Goal: Book appointment/travel/reservation

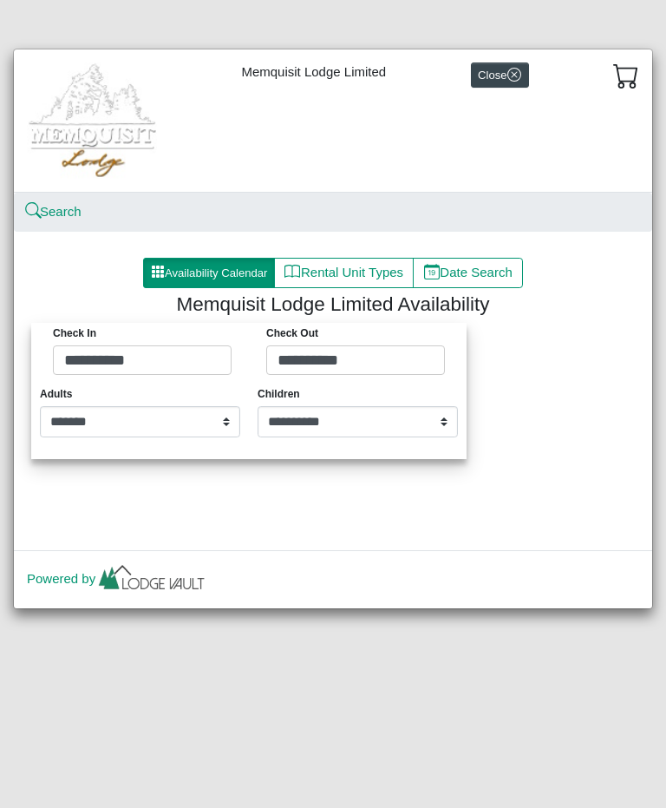
select select "*"
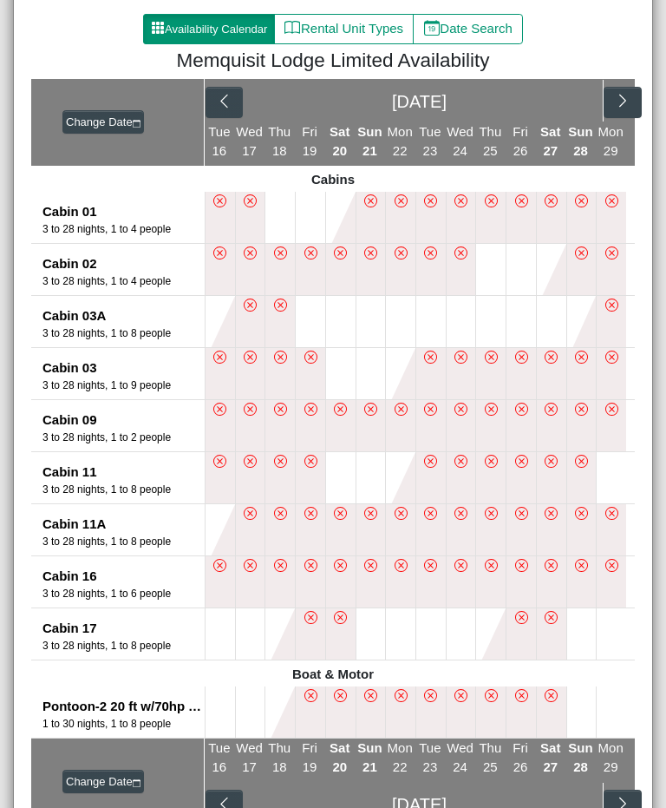
scroll to position [240, 0]
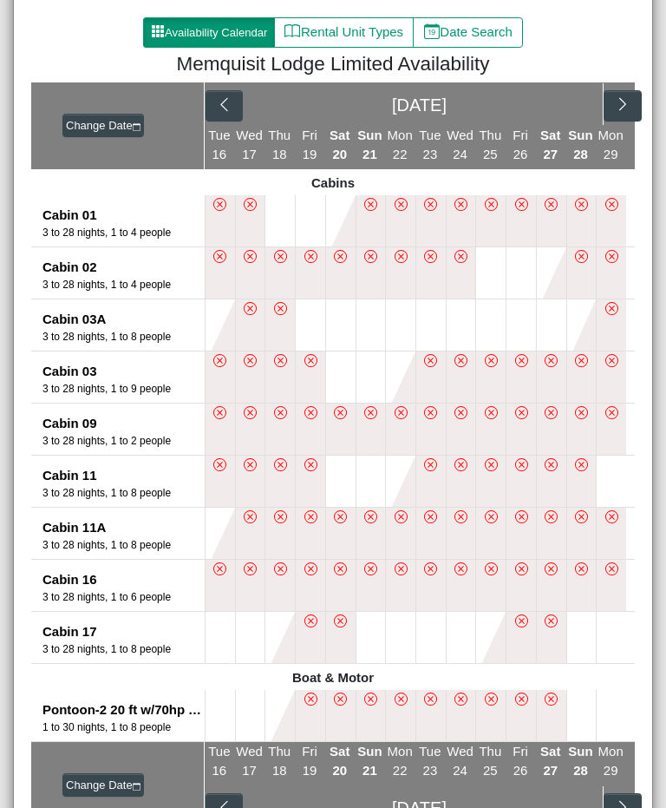
click at [542, 299] on button at bounding box center [552, 324] width 30 height 51
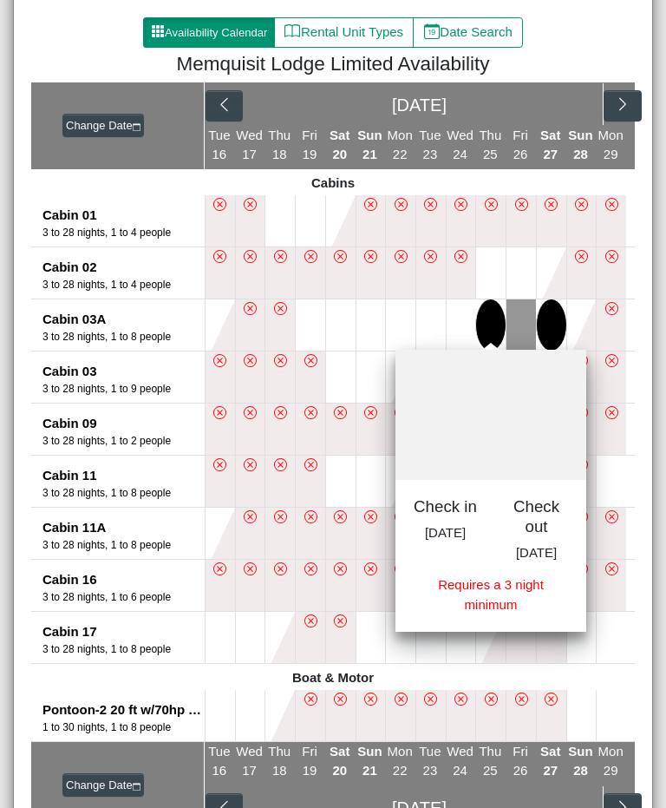
click at [503, 333] on button at bounding box center [491, 324] width 30 height 51
click at [613, 22] on div "Availability Calendar Rental Unit Types Date Search" at bounding box center [333, 32] width 604 height 31
click at [502, 272] on button at bounding box center [491, 272] width 30 height 51
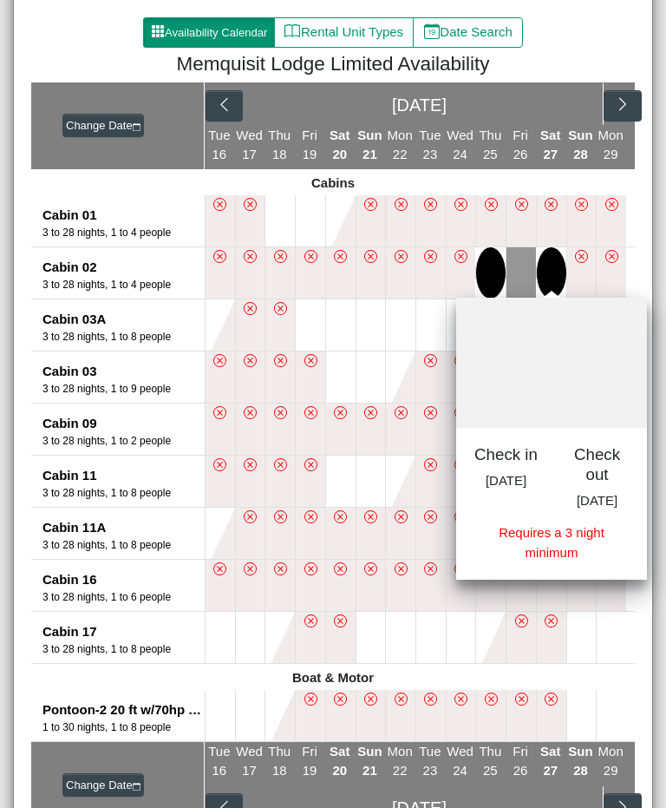
click at [548, 261] on button at bounding box center [552, 272] width 30 height 51
click at [382, 328] on button at bounding box center [372, 324] width 30 height 51
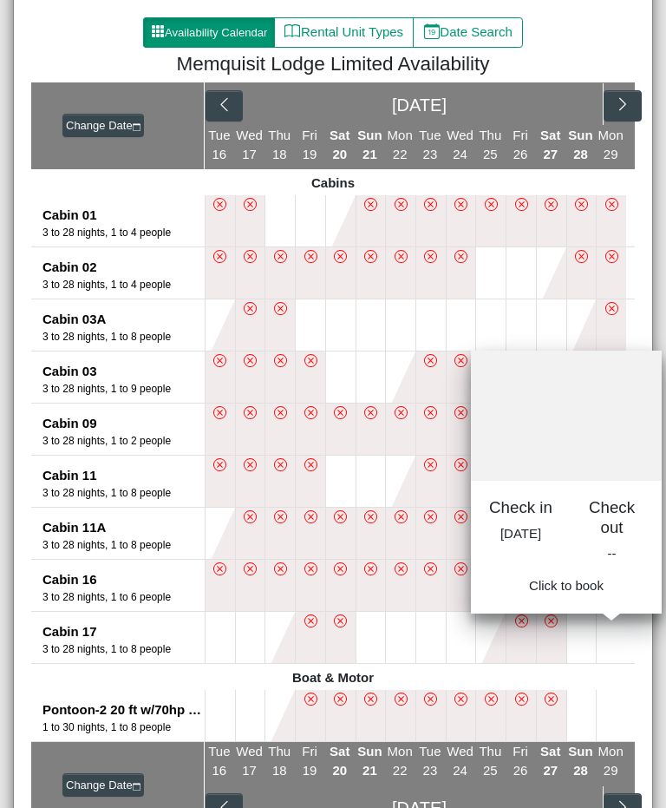
click at [626, 612] on button at bounding box center [612, 637] width 30 height 51
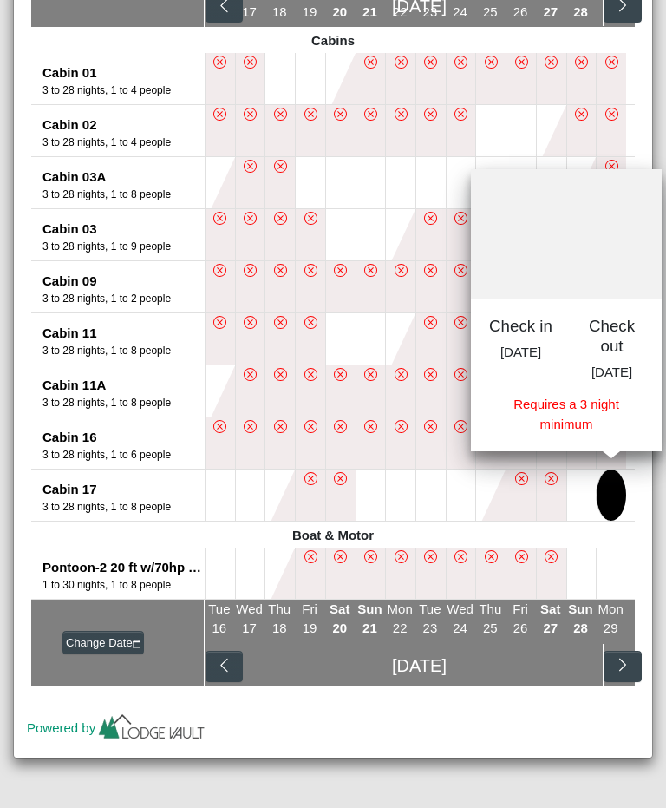
scroll to position [366, 0]
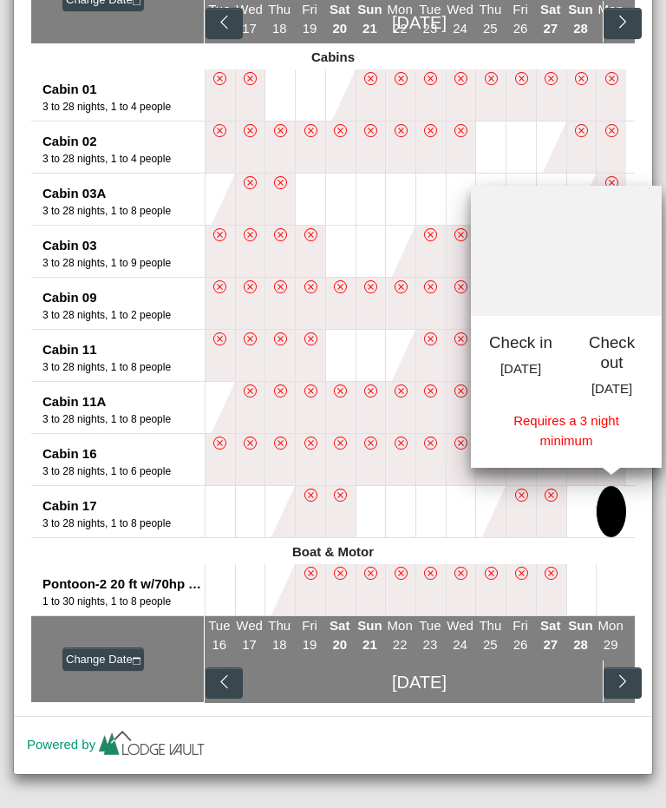
click at [624, 24] on icon "chevron right" at bounding box center [623, 22] width 7 height 13
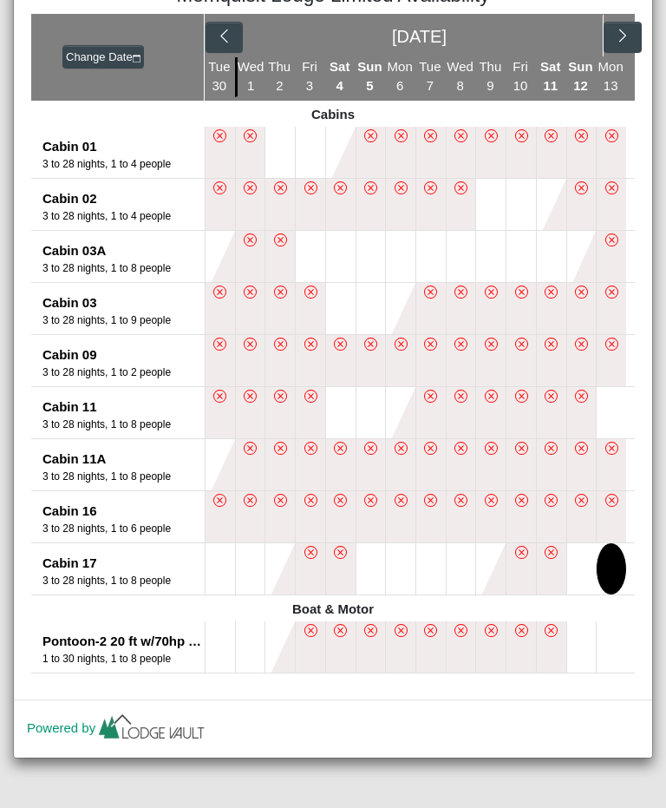
scroll to position [307, 0]
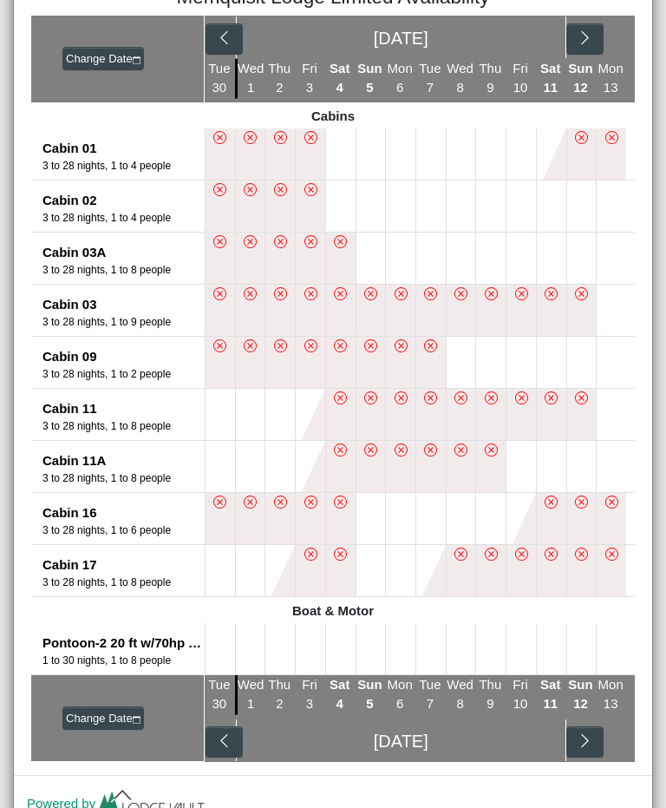
click at [223, 33] on icon "chevron left" at bounding box center [224, 38] width 16 height 16
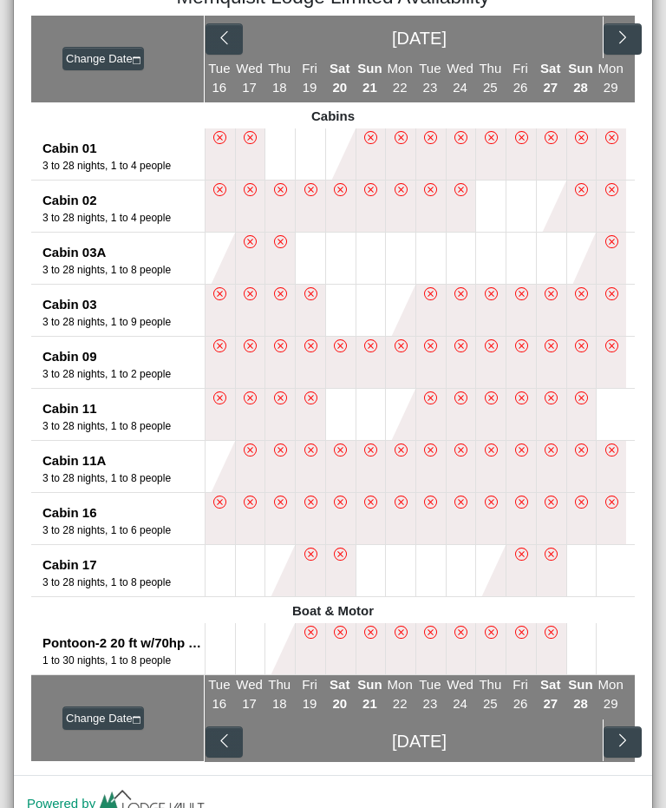
click at [279, 148] on button at bounding box center [281, 153] width 30 height 51
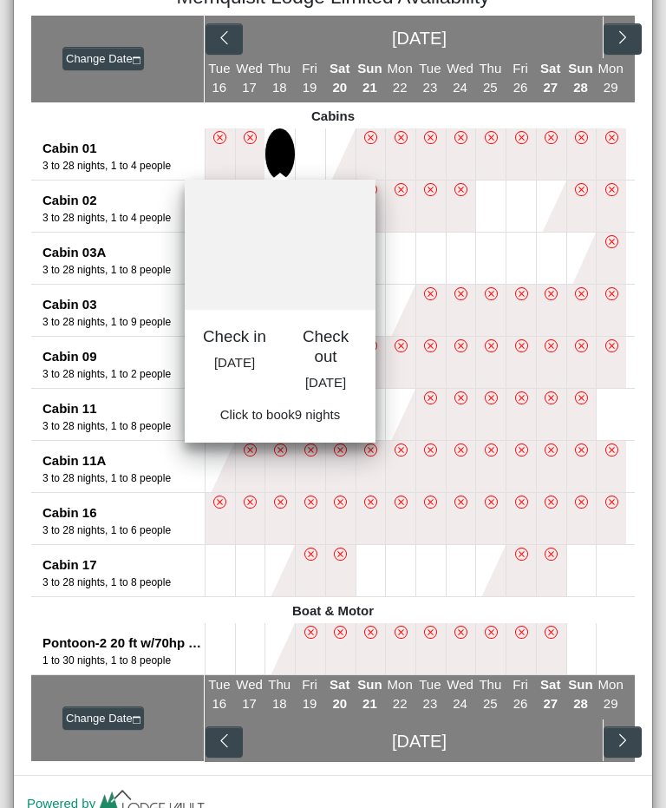
click at [331, 138] on button at bounding box center [341, 153] width 30 height 51
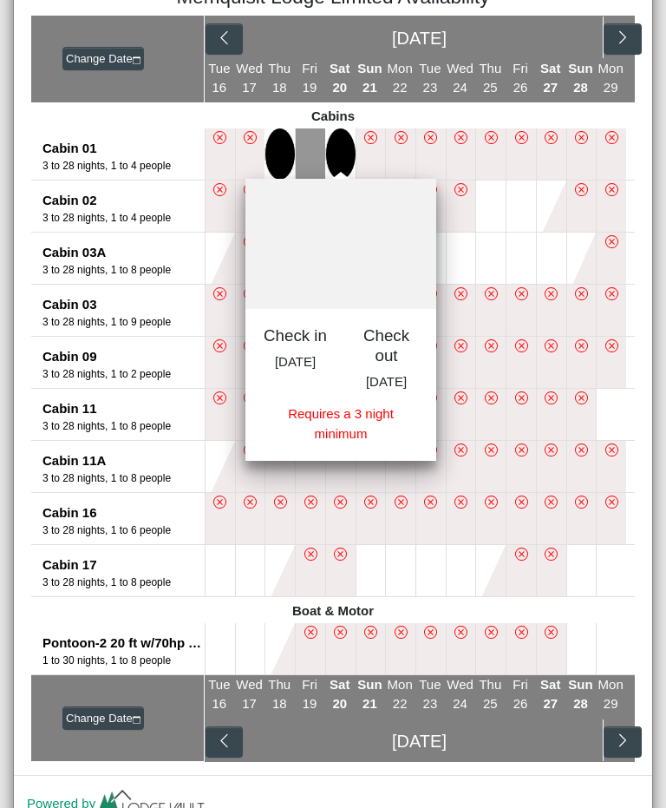
click at [511, 248] on button at bounding box center [522, 258] width 30 height 51
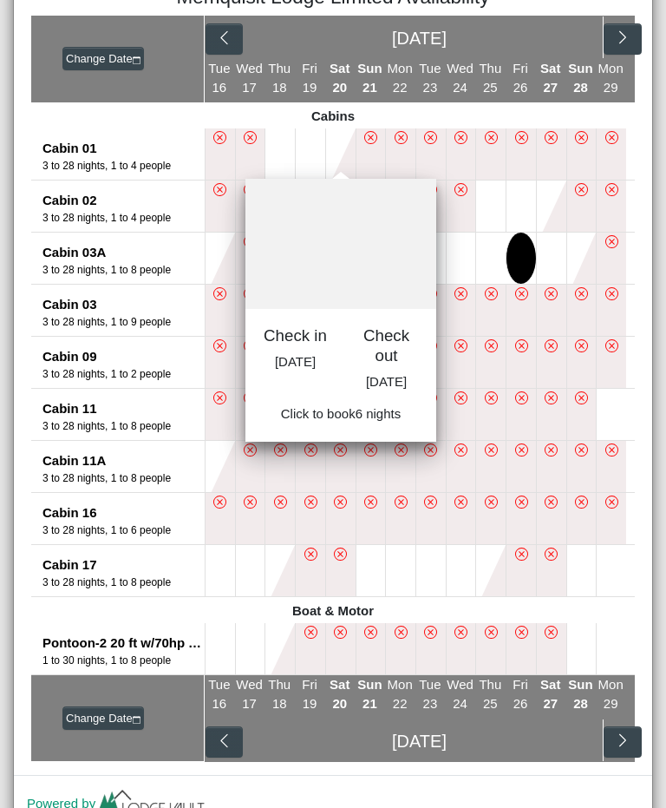
select select "*"
